Goal: Navigation & Orientation: Understand site structure

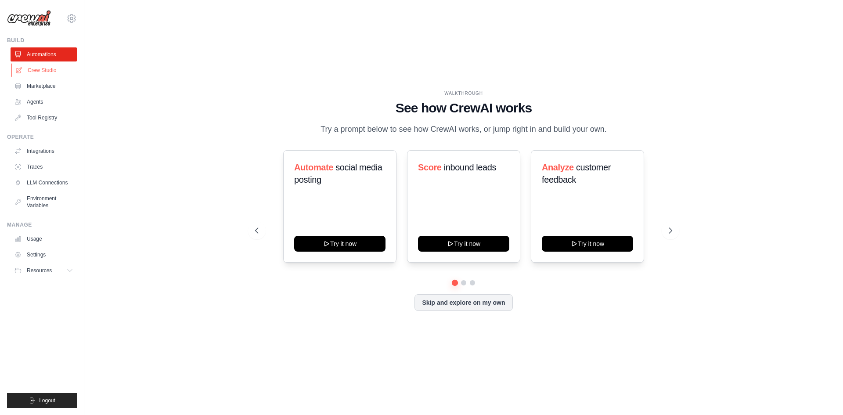
click at [33, 73] on link "Crew Studio" at bounding box center [44, 70] width 66 height 14
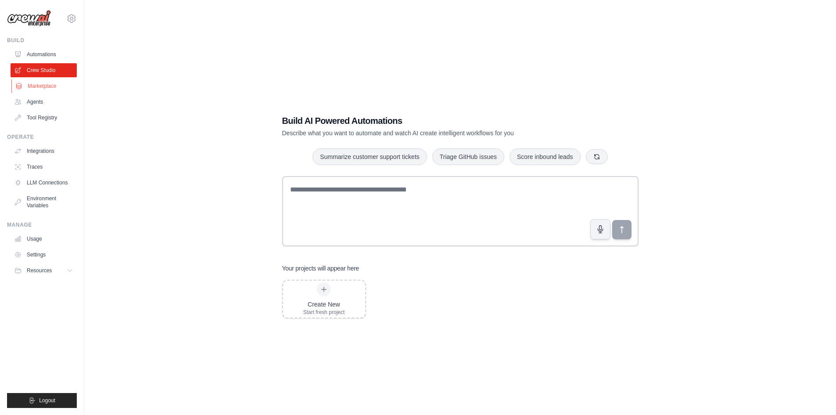
click at [44, 84] on link "Marketplace" at bounding box center [44, 86] width 66 height 14
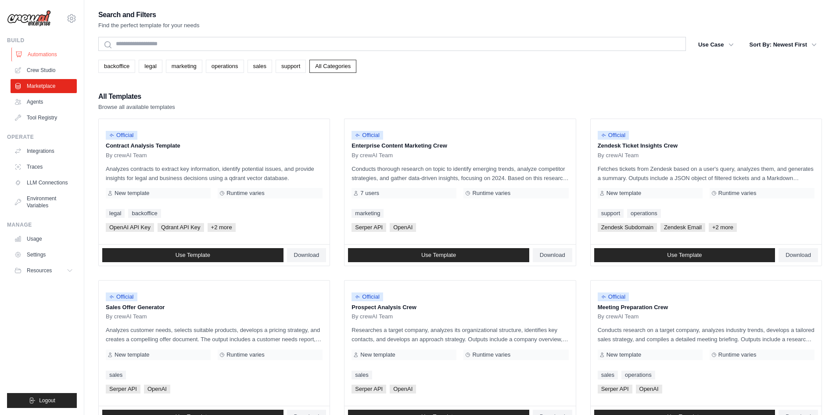
click at [45, 56] on link "Automations" at bounding box center [44, 54] width 66 height 14
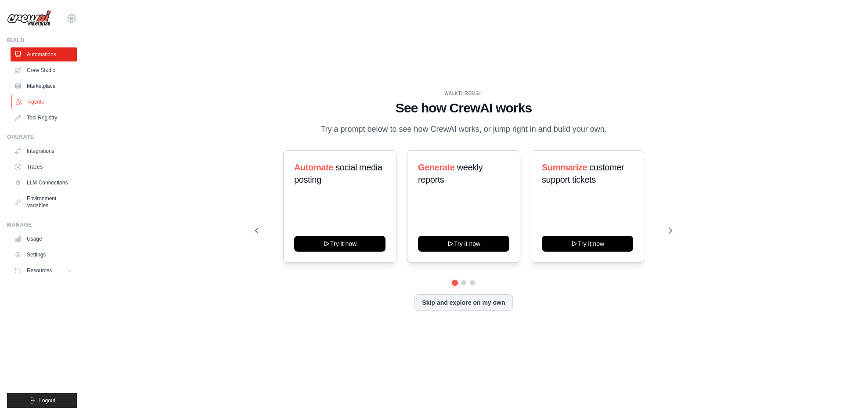
click at [39, 101] on link "Agents" at bounding box center [44, 102] width 66 height 14
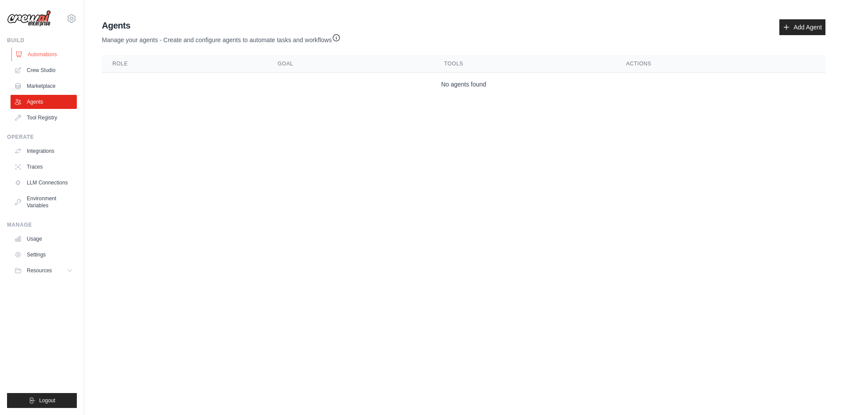
click at [51, 55] on link "Automations" at bounding box center [44, 54] width 66 height 14
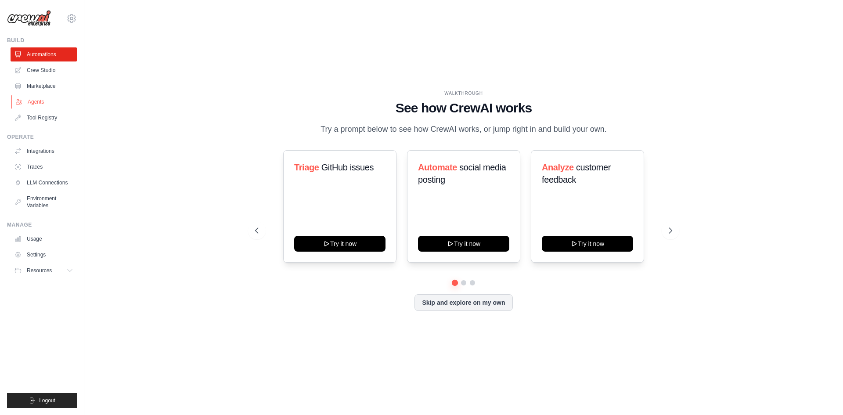
click at [48, 98] on link "Agents" at bounding box center [44, 102] width 66 height 14
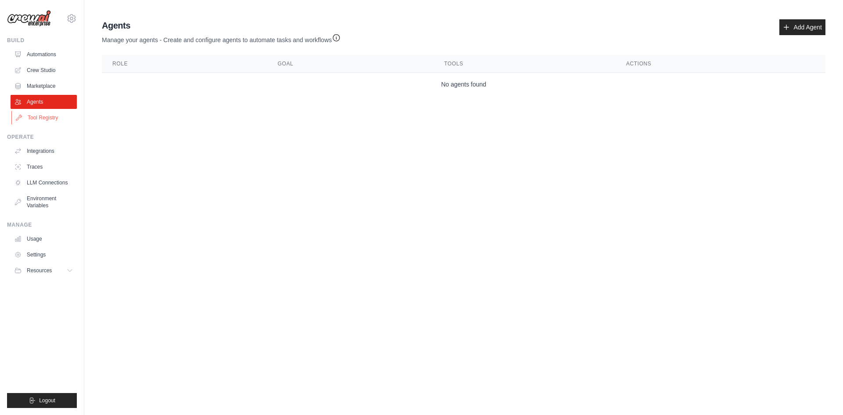
click at [48, 114] on link "Tool Registry" at bounding box center [44, 118] width 66 height 14
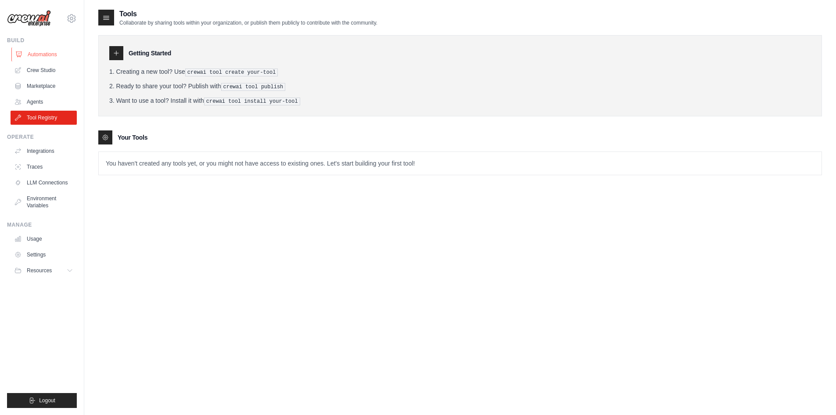
click at [56, 54] on link "Automations" at bounding box center [44, 54] width 66 height 14
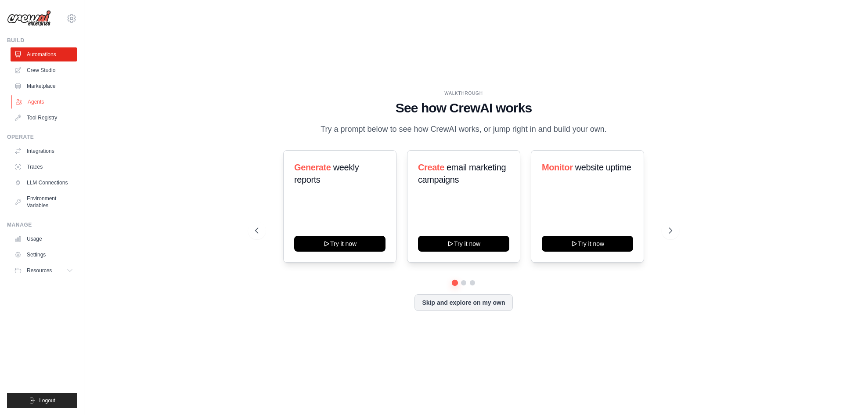
click at [49, 108] on link "Agents" at bounding box center [44, 102] width 66 height 14
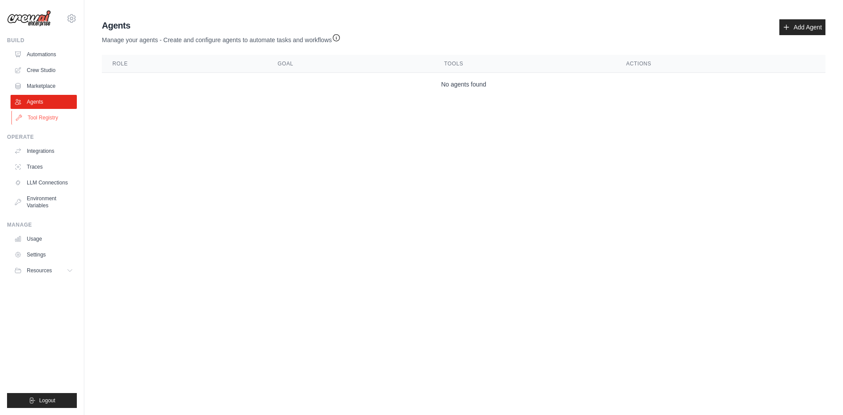
click at [52, 112] on link "Tool Registry" at bounding box center [44, 118] width 66 height 14
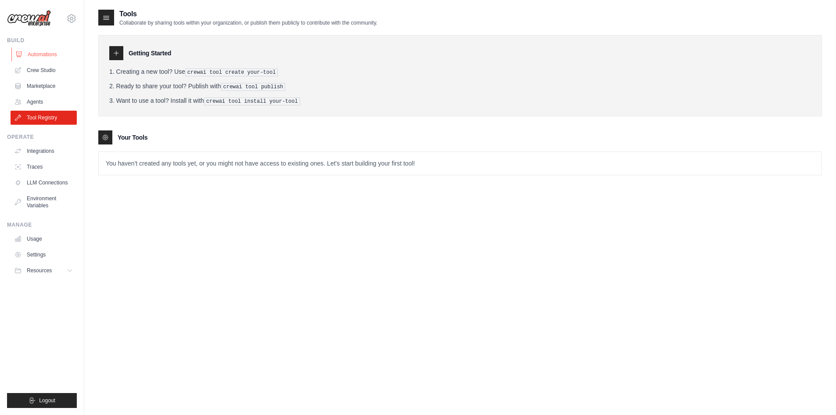
click at [61, 48] on link "Automations" at bounding box center [44, 54] width 66 height 14
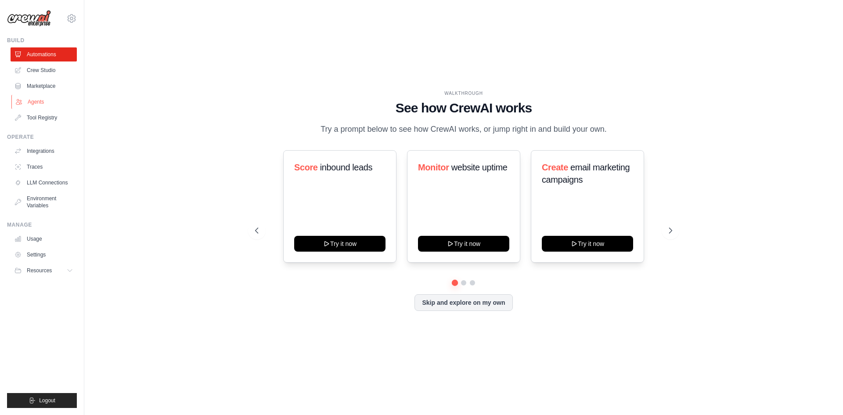
click at [49, 96] on link "Agents" at bounding box center [44, 102] width 66 height 14
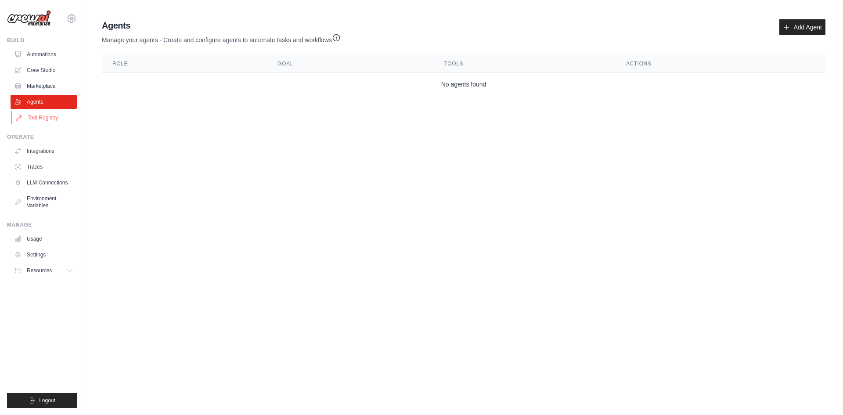
click at [48, 120] on link "Tool Registry" at bounding box center [44, 118] width 66 height 14
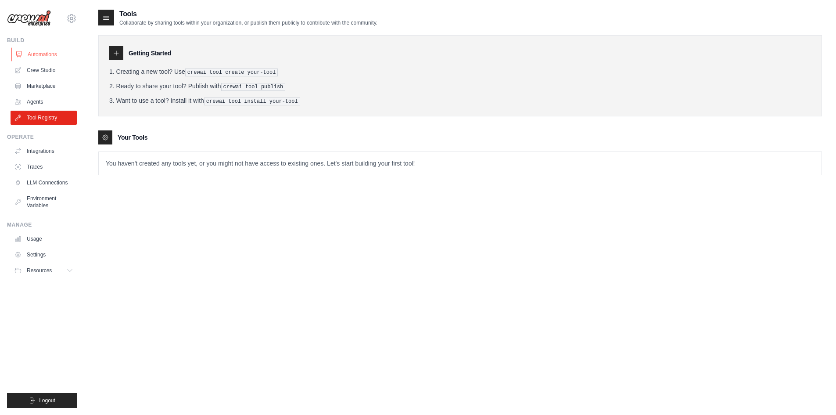
click at [61, 56] on link "Automations" at bounding box center [44, 54] width 66 height 14
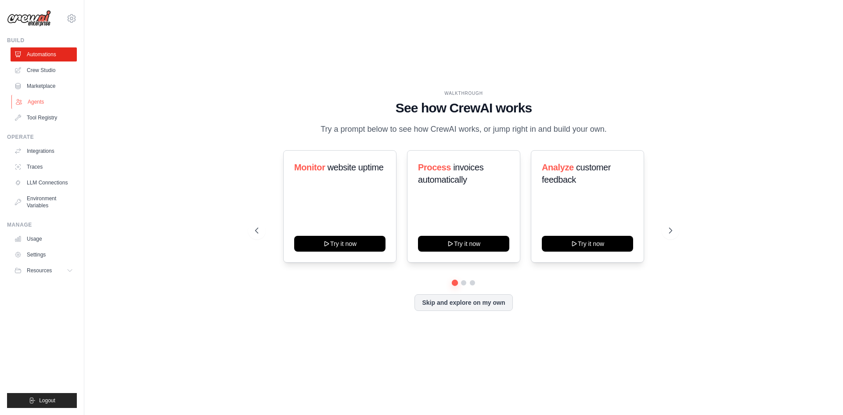
click at [53, 105] on link "Agents" at bounding box center [44, 102] width 66 height 14
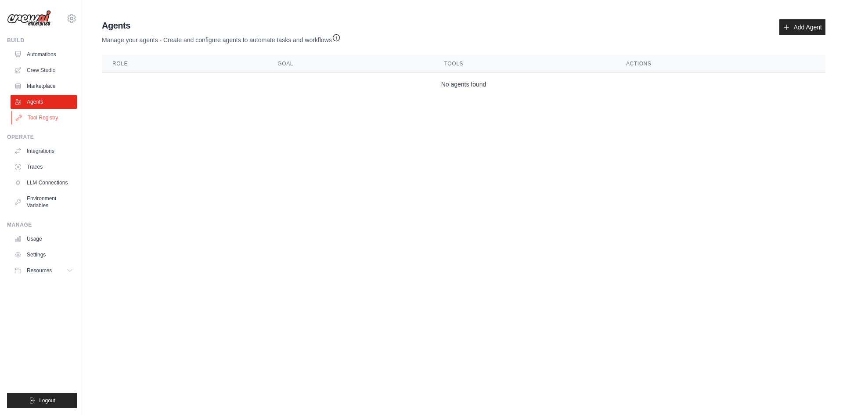
click at [55, 112] on link "Tool Registry" at bounding box center [44, 118] width 66 height 14
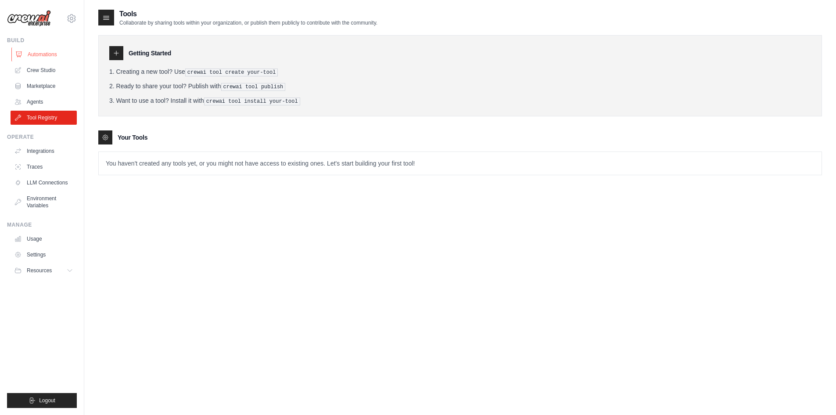
click at [58, 51] on link "Automations" at bounding box center [44, 54] width 66 height 14
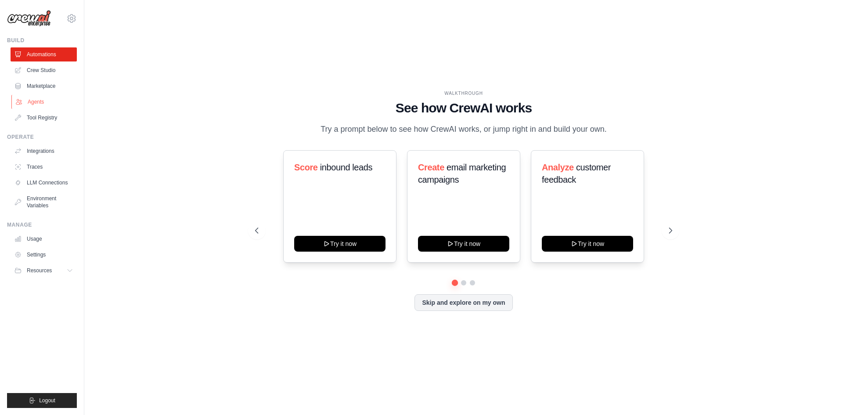
click at [40, 103] on link "Agents" at bounding box center [44, 102] width 66 height 14
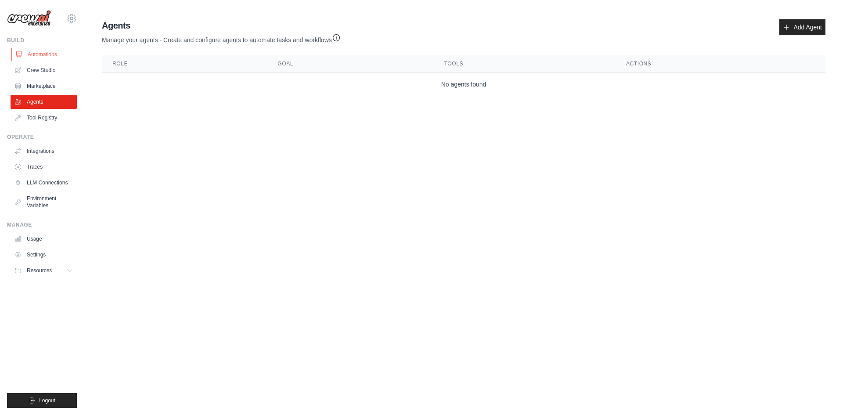
click at [46, 57] on link "Automations" at bounding box center [44, 54] width 66 height 14
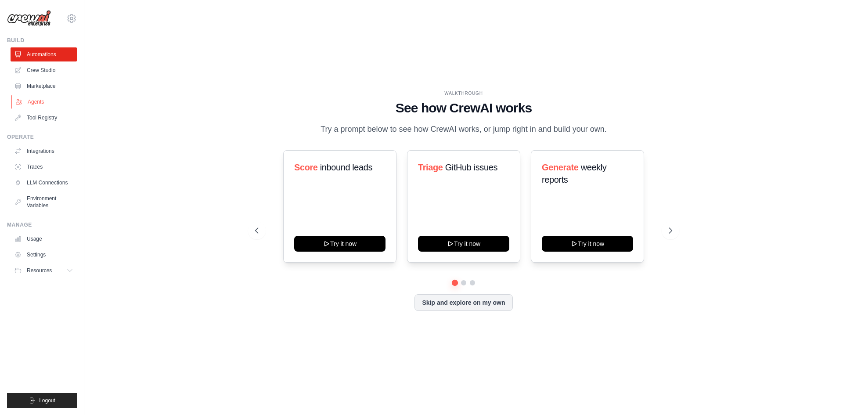
click at [46, 98] on link "Agents" at bounding box center [44, 102] width 66 height 14
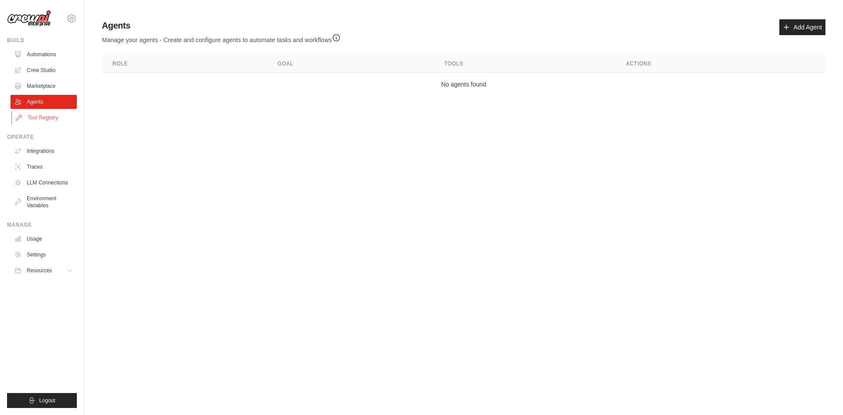
click at [48, 113] on link "Tool Registry" at bounding box center [44, 118] width 66 height 14
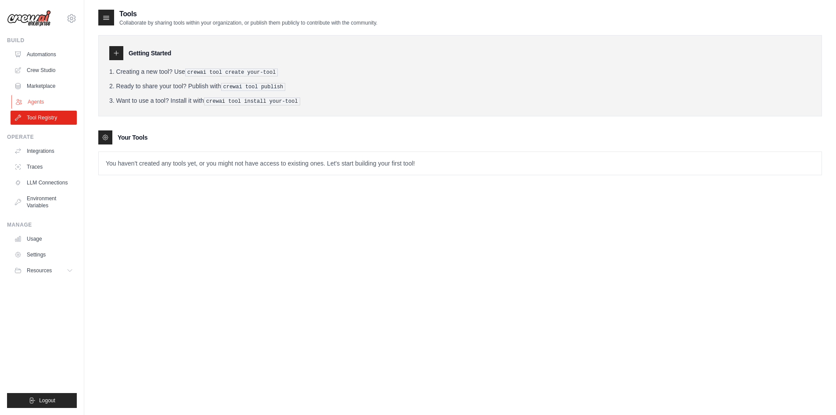
click at [48, 108] on link "Agents" at bounding box center [44, 102] width 66 height 14
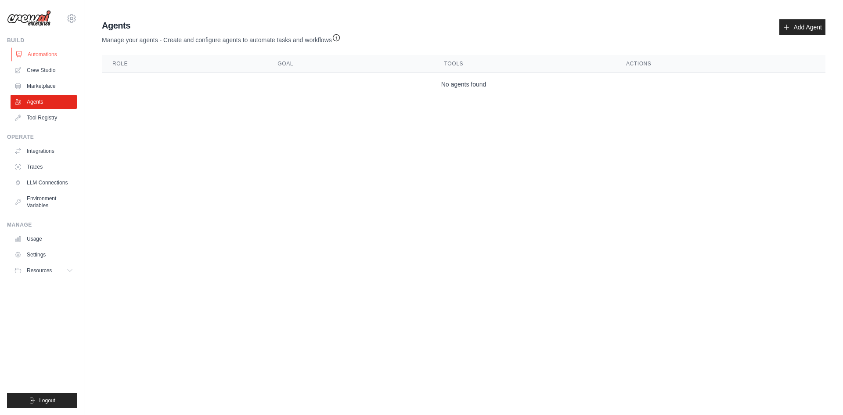
click at [54, 54] on link "Automations" at bounding box center [44, 54] width 66 height 14
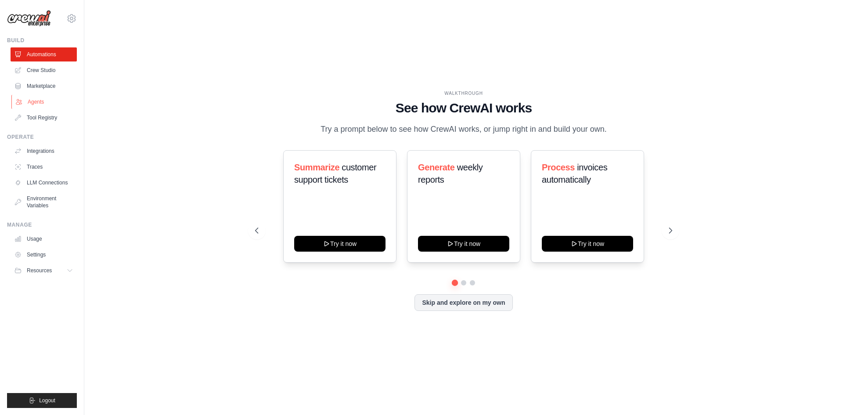
click at [46, 99] on link "Agents" at bounding box center [44, 102] width 66 height 14
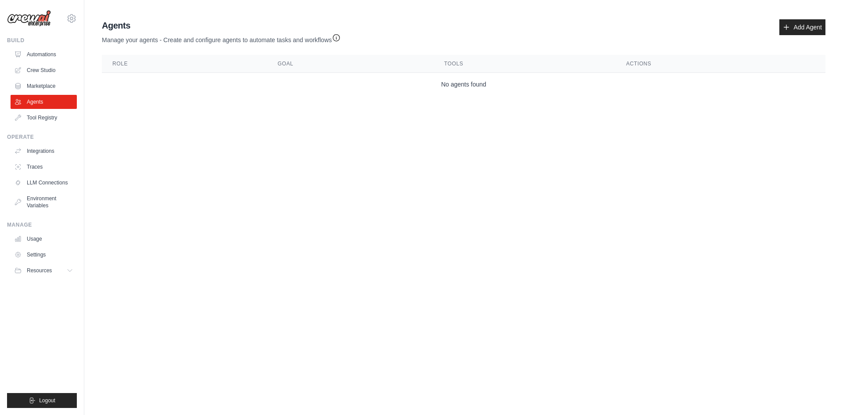
click at [49, 126] on ul "Build Automations Crew Studio Marketplace Agents" at bounding box center [42, 222] width 70 height 371
click at [49, 120] on link "Tool Registry" at bounding box center [44, 118] width 66 height 14
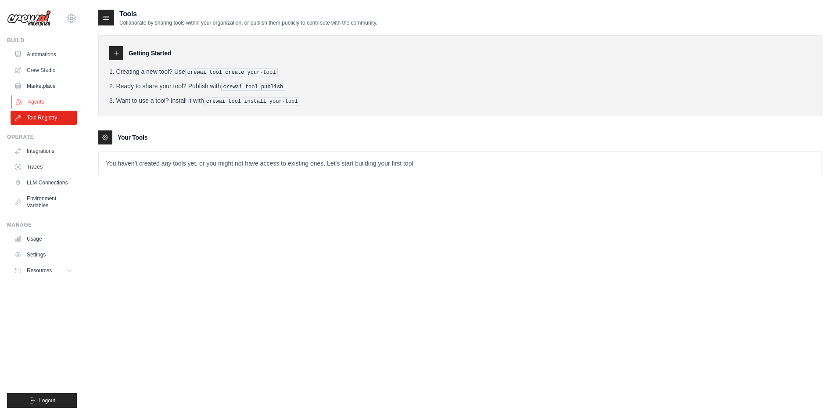
click at [49, 102] on link "Agents" at bounding box center [44, 102] width 66 height 14
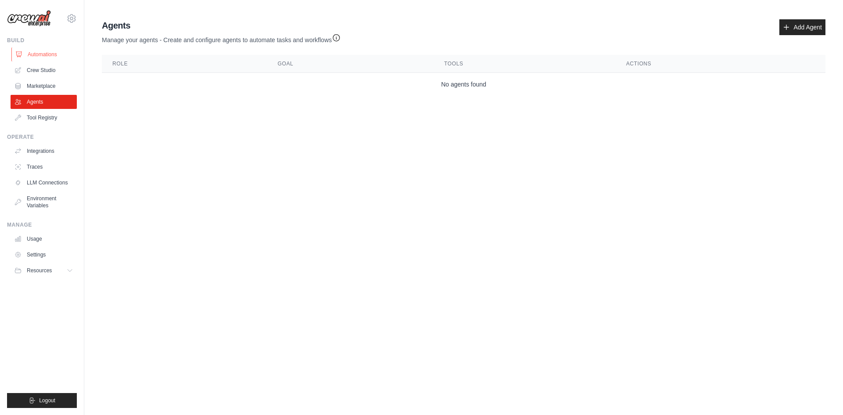
click at [50, 57] on link "Automations" at bounding box center [44, 54] width 66 height 14
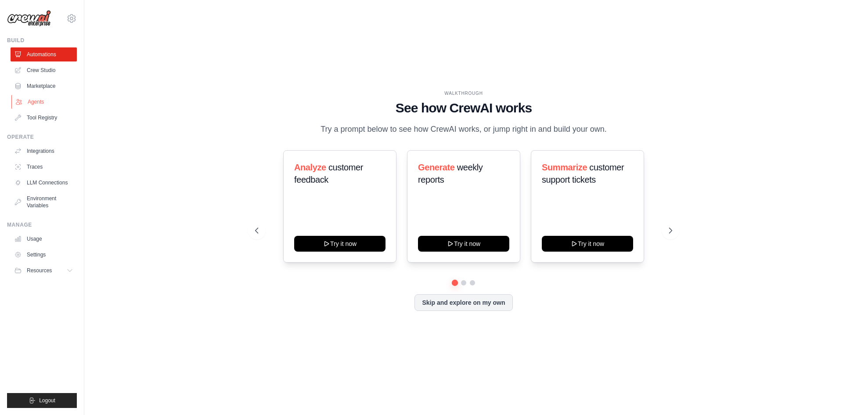
click at [49, 97] on link "Agents" at bounding box center [44, 102] width 66 height 14
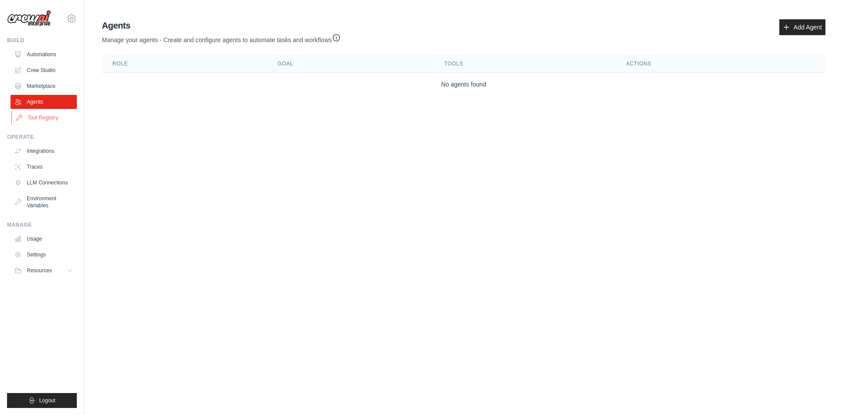
click at [47, 115] on link "Tool Registry" at bounding box center [44, 118] width 66 height 14
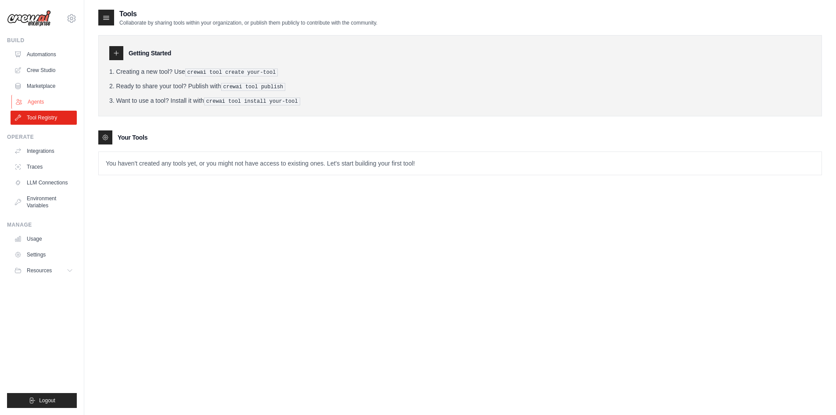
click at [41, 102] on link "Agents" at bounding box center [44, 102] width 66 height 14
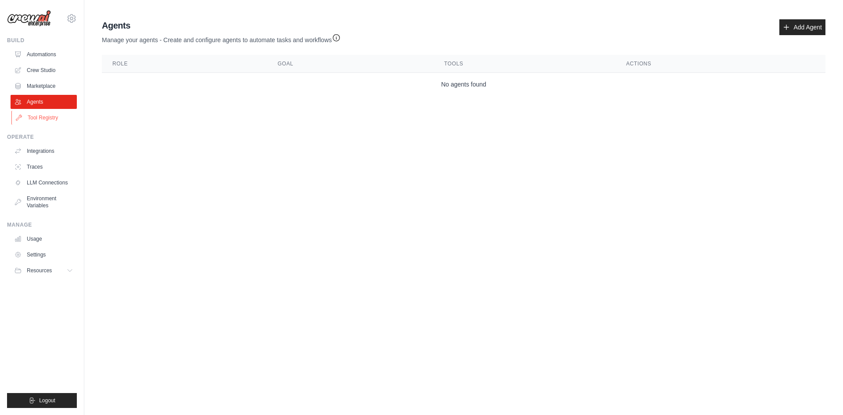
click at [41, 111] on link "Tool Registry" at bounding box center [44, 118] width 66 height 14
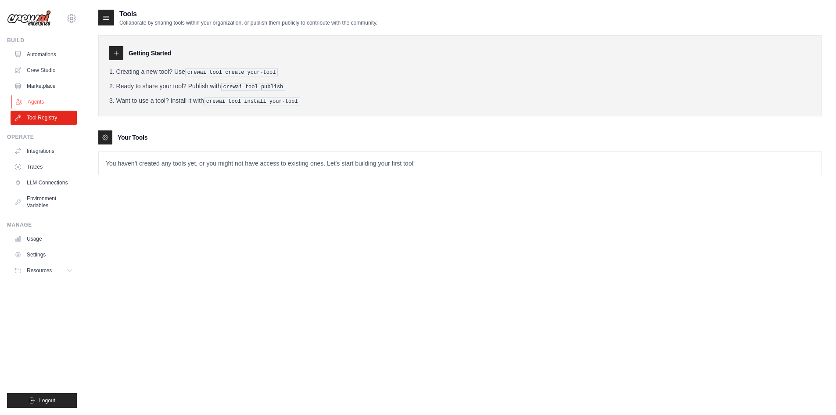
click at [41, 103] on link "Agents" at bounding box center [44, 102] width 66 height 14
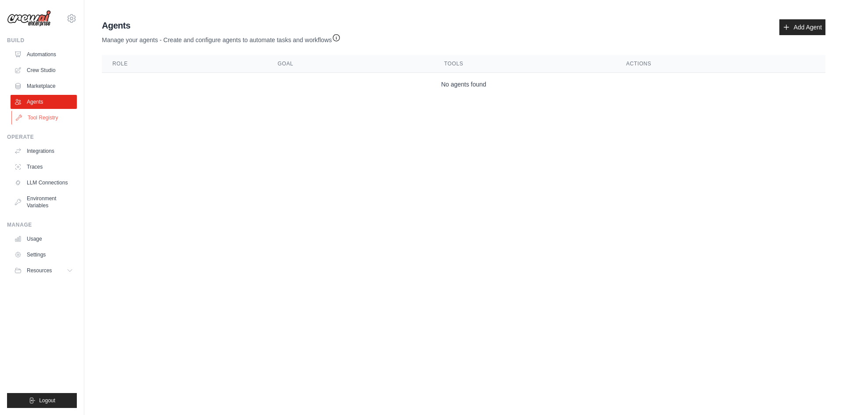
click at [42, 111] on link "Tool Registry" at bounding box center [44, 118] width 66 height 14
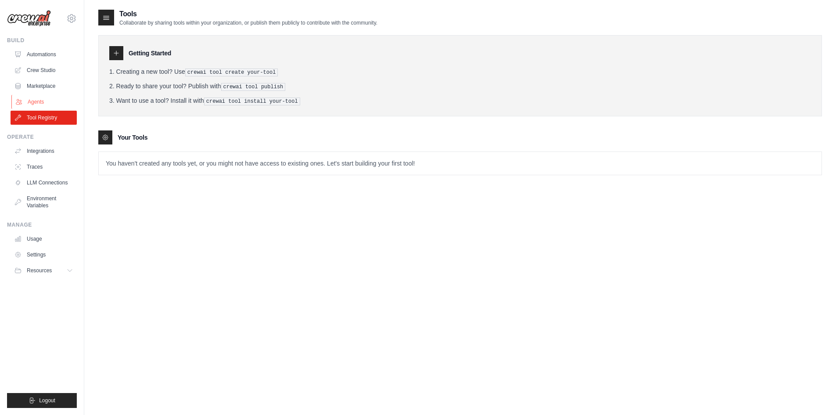
click at [51, 104] on link "Agents" at bounding box center [44, 102] width 66 height 14
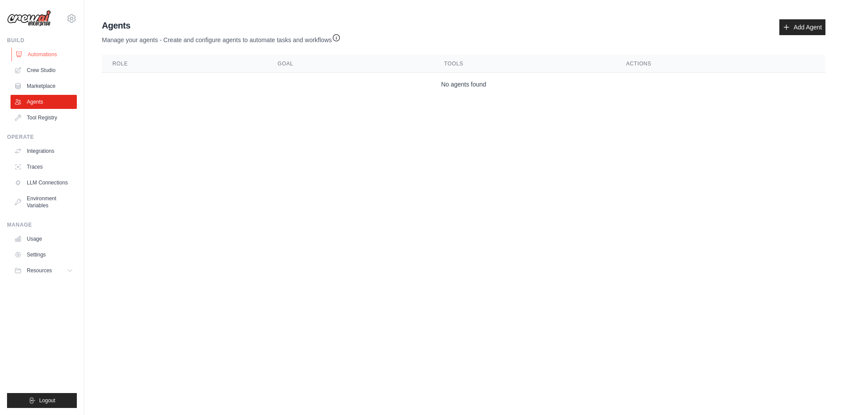
click at [42, 55] on link "Automations" at bounding box center [44, 54] width 66 height 14
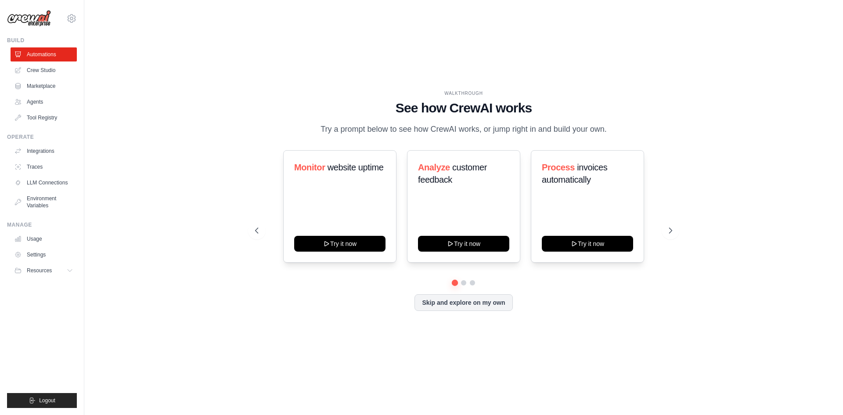
click at [52, 109] on ul "Automations Crew Studio Marketplace Agents Tool Registry" at bounding box center [44, 85] width 66 height 77
click at [51, 113] on link "Tool Registry" at bounding box center [44, 118] width 66 height 14
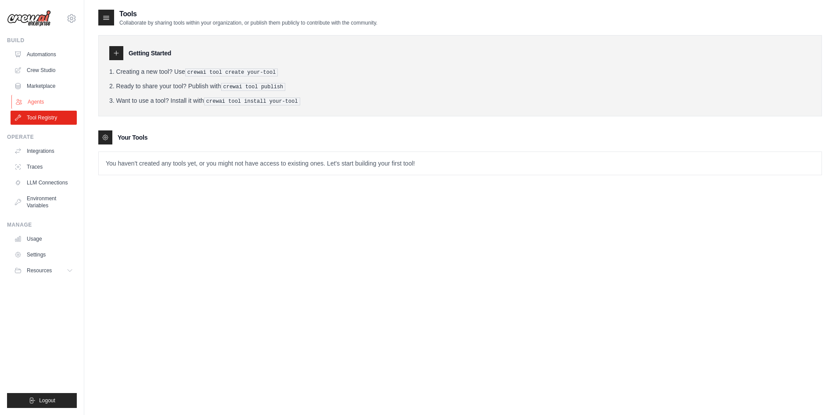
click at [50, 104] on link "Agents" at bounding box center [44, 102] width 66 height 14
